Goal: Task Accomplishment & Management: Use online tool/utility

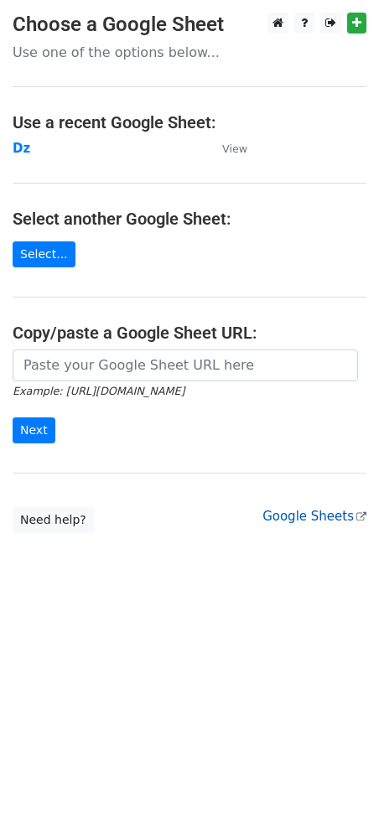
click at [312, 519] on link "Google Sheets" at bounding box center [314, 516] width 104 height 15
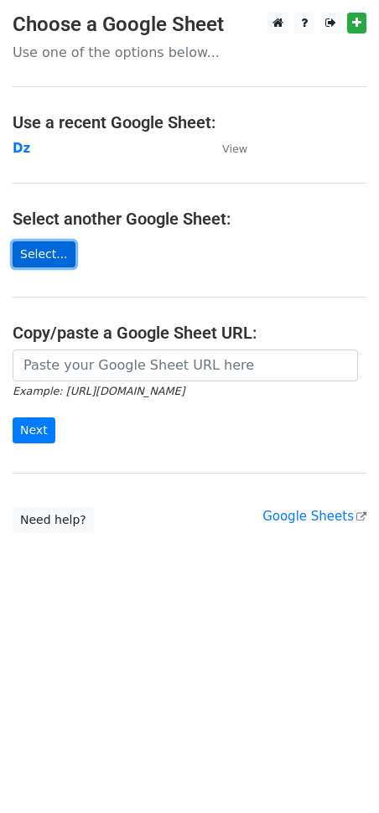
click at [49, 249] on link "Select..." at bounding box center [44, 254] width 63 height 26
click at [44, 255] on link "Select..." at bounding box center [44, 254] width 63 height 26
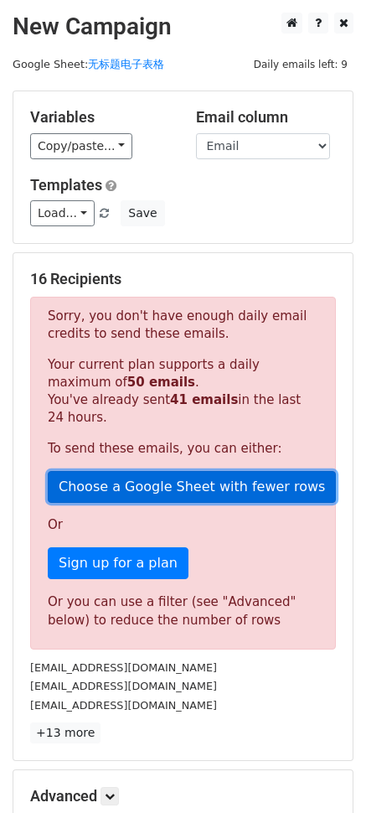
click at [101, 488] on link "Choose a Google Sheet with fewer rows" at bounding box center [192, 487] width 288 height 32
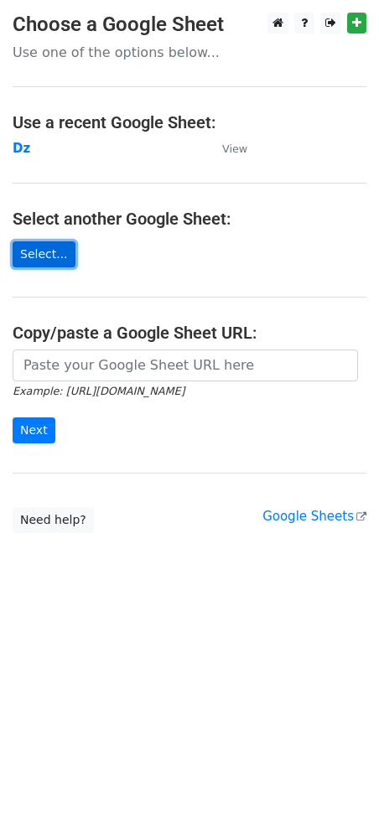
click at [39, 249] on link "Select..." at bounding box center [44, 254] width 63 height 26
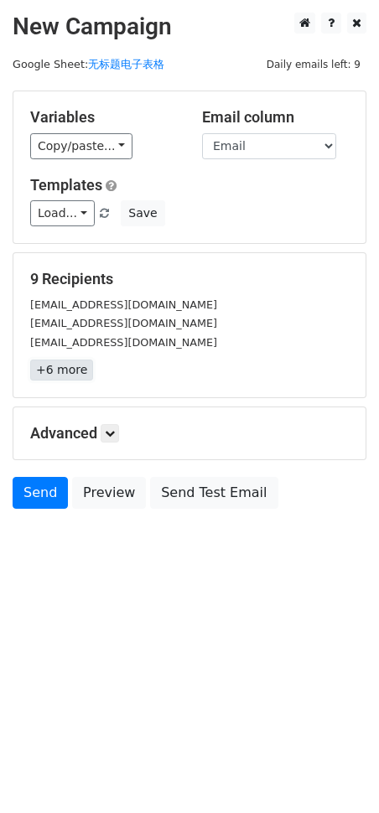
click at [74, 370] on link "+6 more" at bounding box center [61, 370] width 63 height 21
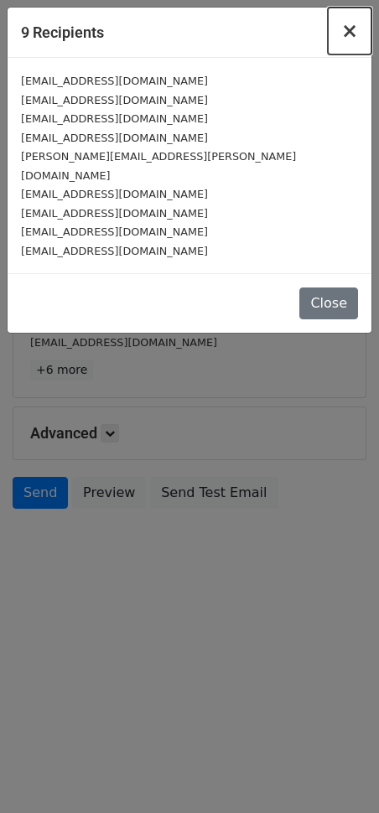
click at [349, 28] on span "×" at bounding box center [349, 30] width 17 height 23
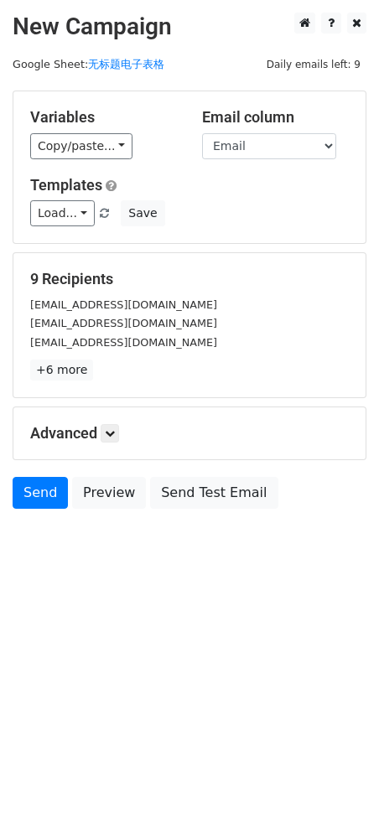
drag, startPoint x: 195, startPoint y: 615, endPoint x: 161, endPoint y: 556, distance: 68.0
click at [195, 613] on html "New Campaign Daily emails left: 9 Google Sheet: 无标题电子表格 Variables Copy/paste...…" at bounding box center [189, 406] width 379 height 813
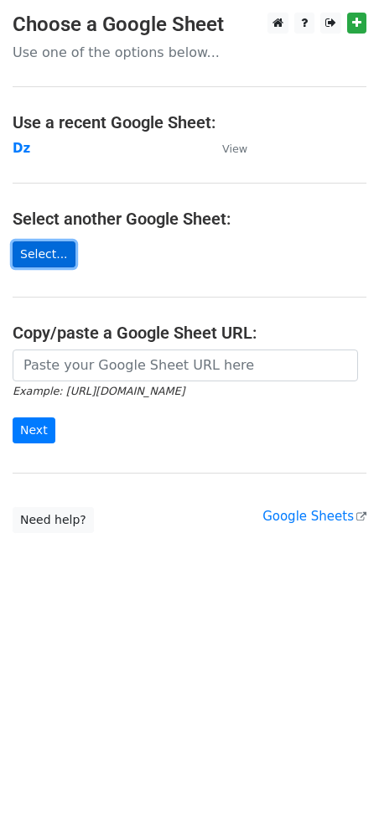
click at [57, 249] on link "Select..." at bounding box center [44, 254] width 63 height 26
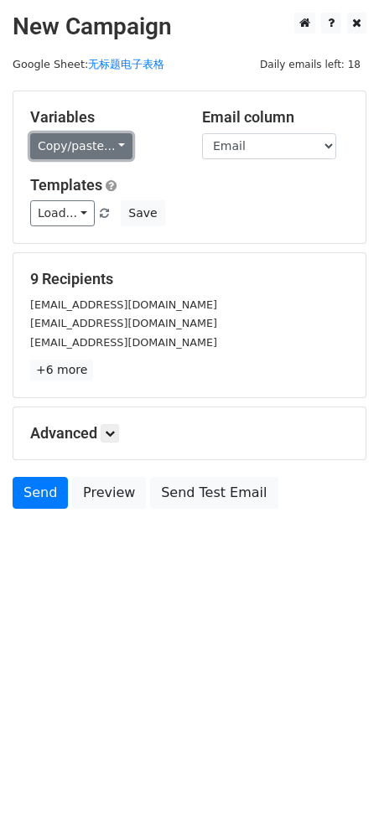
click at [113, 145] on link "Copy/paste..." at bounding box center [81, 146] width 102 height 26
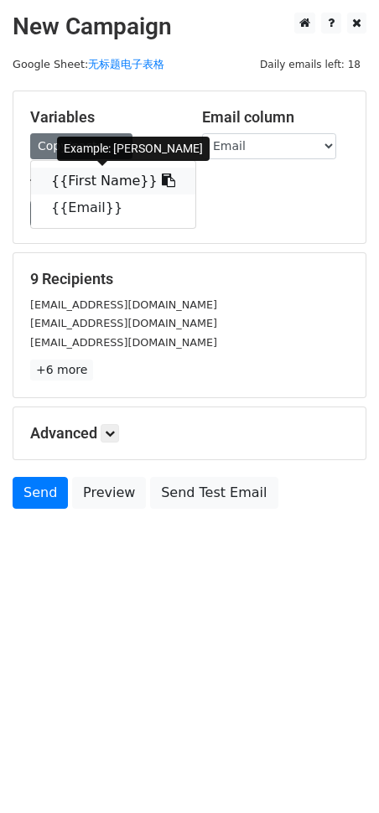
click at [162, 183] on icon at bounding box center [168, 179] width 13 height 13
